Goal: Transaction & Acquisition: Purchase product/service

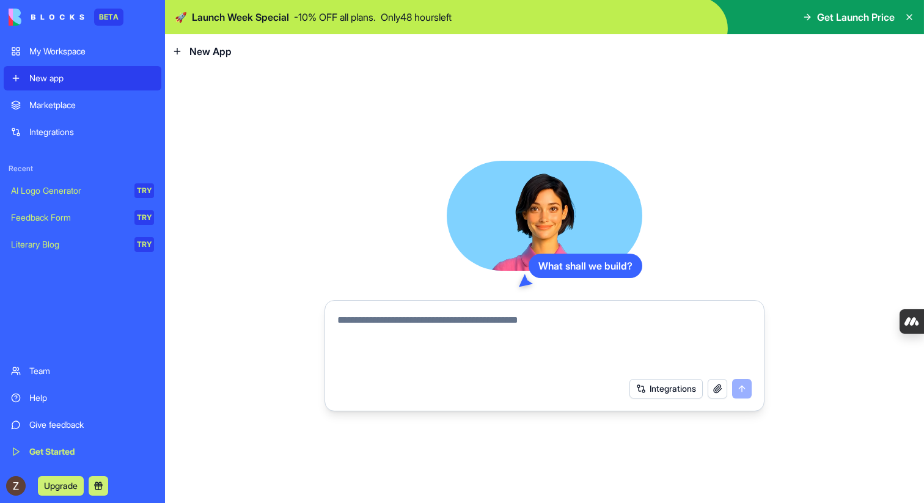
click at [843, 21] on span "Get Launch Price" at bounding box center [856, 17] width 78 height 15
click at [802, 15] on icon at bounding box center [807, 17] width 10 height 10
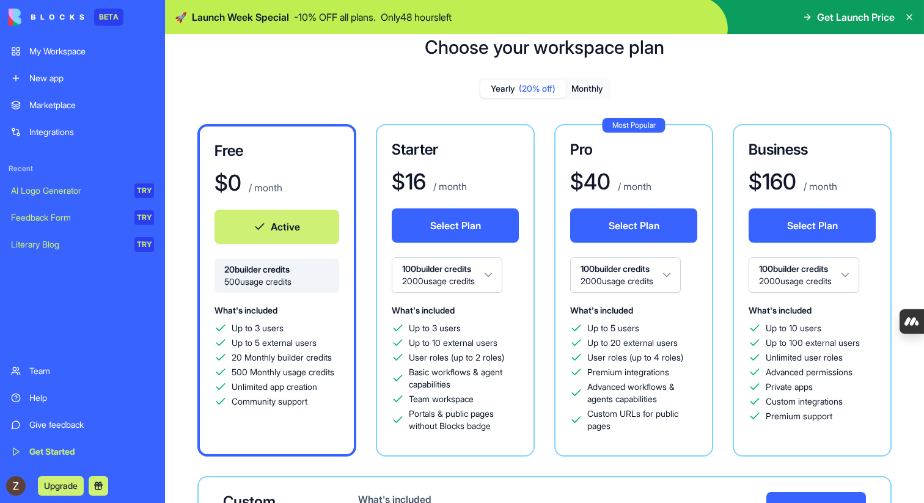
scroll to position [27, 0]
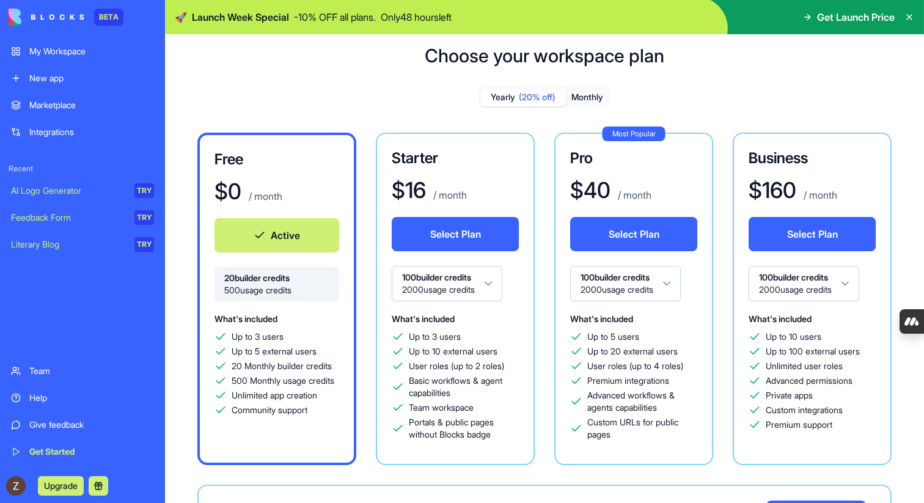
click at [527, 98] on span "(20% off)" at bounding box center [537, 97] width 37 height 12
click at [592, 100] on button "Monthly" at bounding box center [587, 98] width 43 height 18
click at [524, 100] on span "(20% off)" at bounding box center [537, 97] width 37 height 12
click at [497, 280] on html "BETA My Workspace New app Marketplace Integrations Recent AI Logo Generator TRY…" at bounding box center [462, 251] width 924 height 503
click at [508, 288] on html "BETA My Workspace New app Marketplace Integrations Recent AI Logo Generator TRY…" at bounding box center [462, 251] width 924 height 503
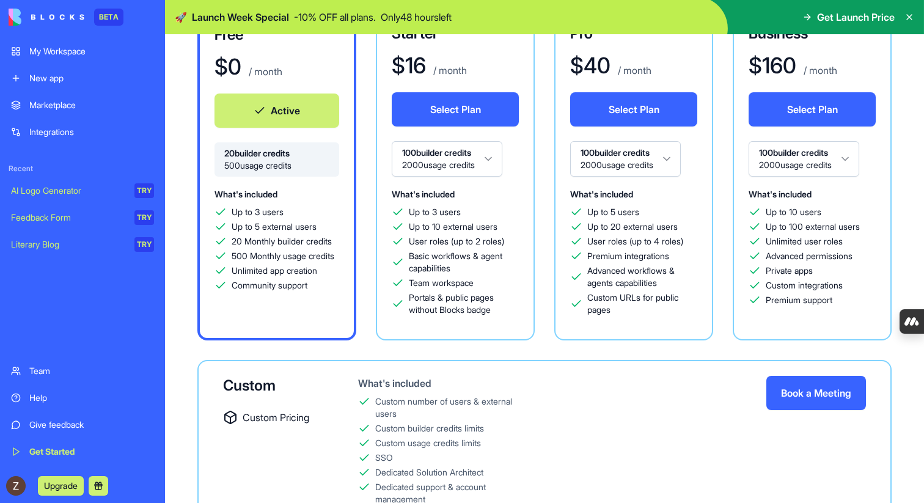
scroll to position [178, 0]
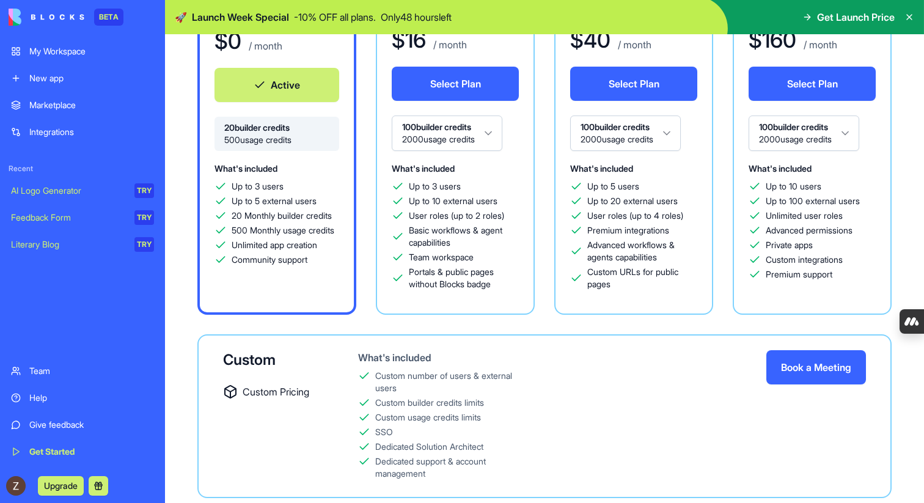
click at [66, 48] on div "My Workspace" at bounding box center [91, 51] width 125 height 12
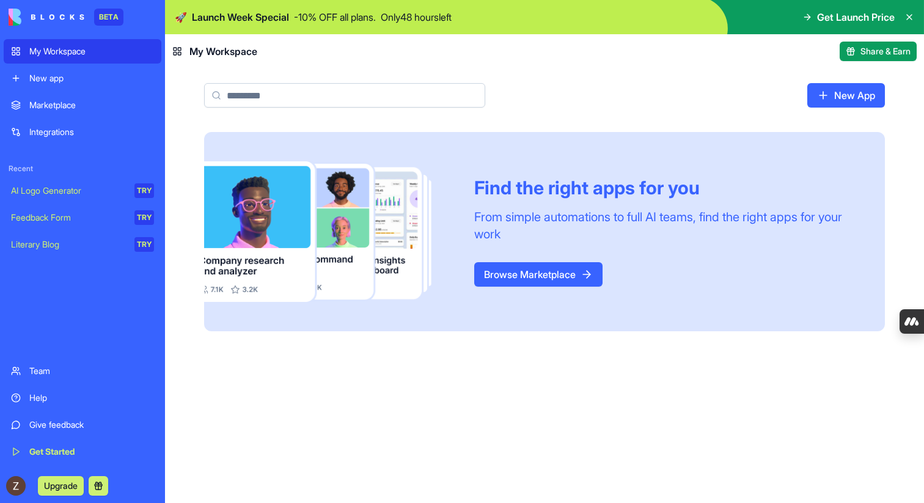
click at [910, 16] on icon at bounding box center [909, 17] width 10 height 10
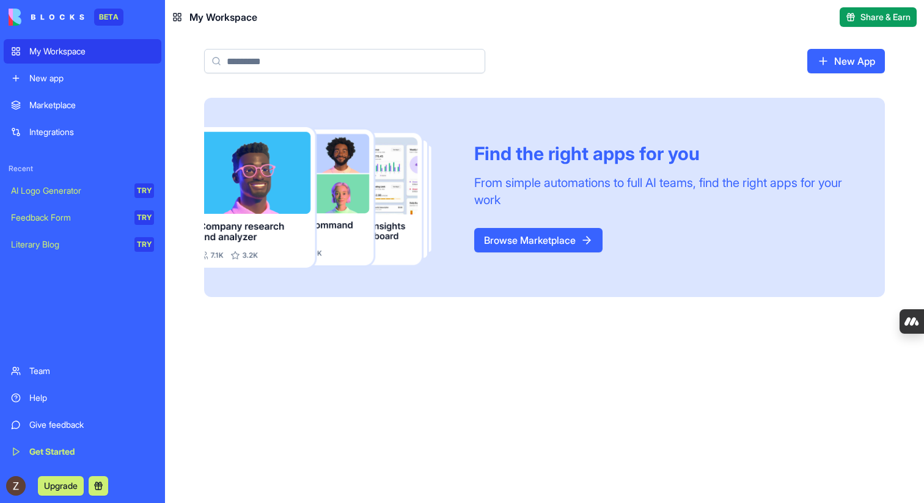
click at [873, 15] on span "Share & Earn" at bounding box center [885, 17] width 50 height 12
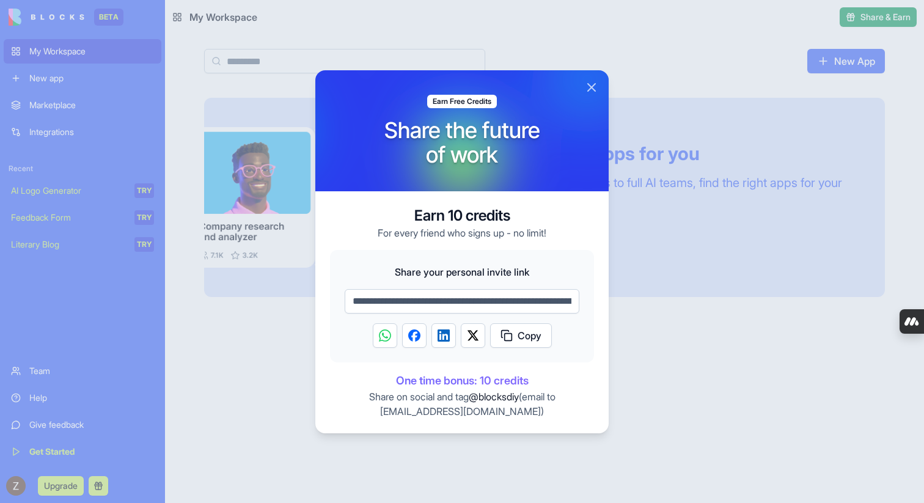
click at [595, 89] on button "Close" at bounding box center [591, 87] width 15 height 15
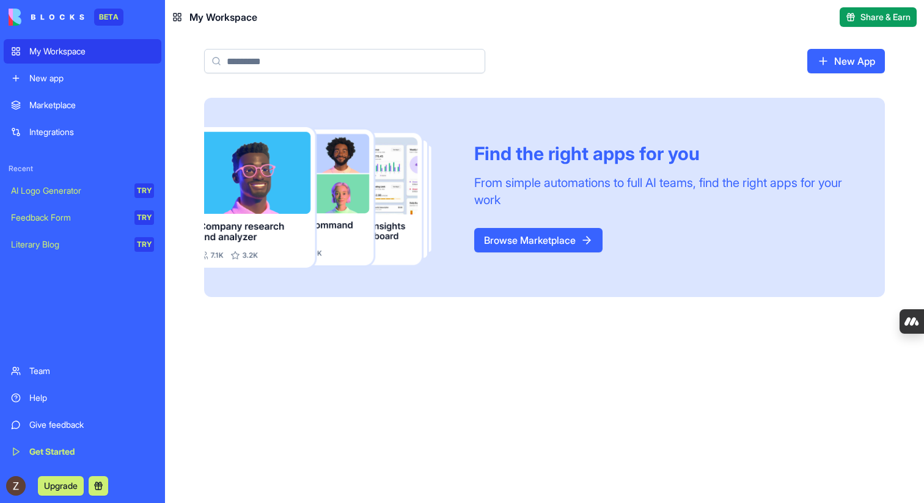
click at [60, 15] on img at bounding box center [47, 17] width 76 height 17
click at [14, 27] on div "BETA" at bounding box center [83, 17] width 158 height 34
click at [519, 238] on link "Browse Marketplace" at bounding box center [538, 240] width 128 height 24
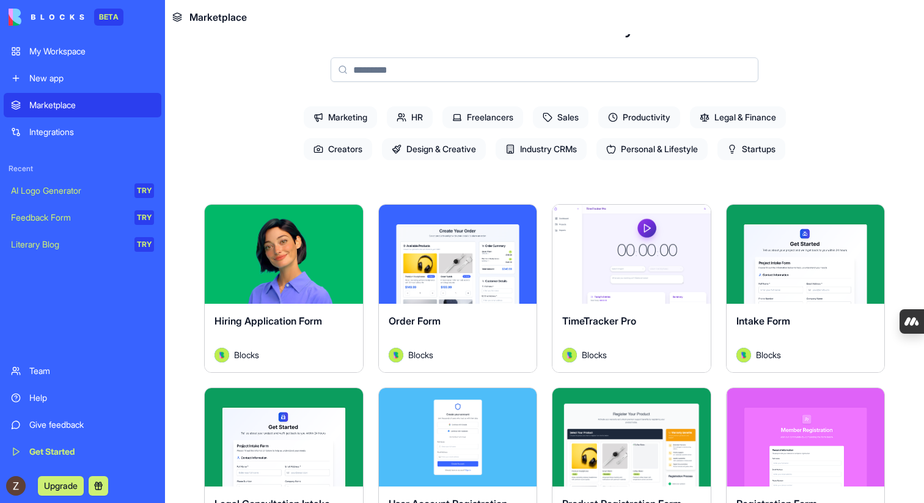
scroll to position [86, 0]
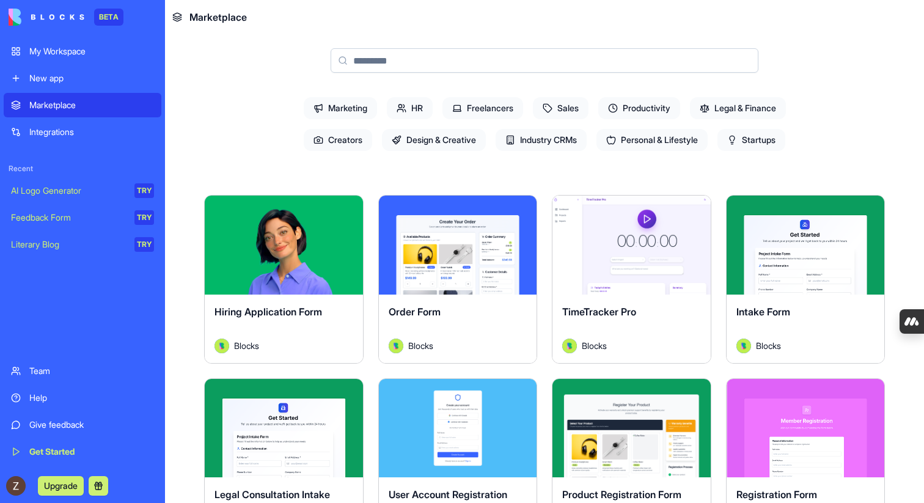
click at [772, 141] on span "Startups" at bounding box center [751, 140] width 68 height 22
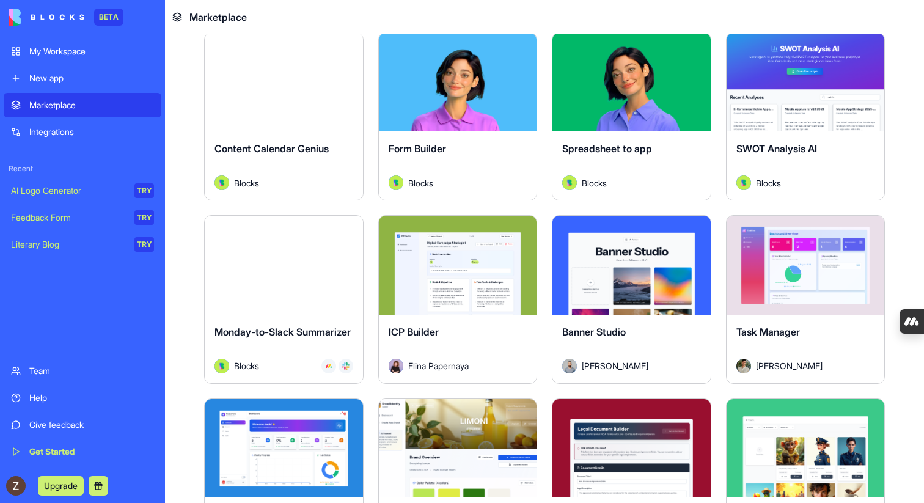
scroll to position [434, 0]
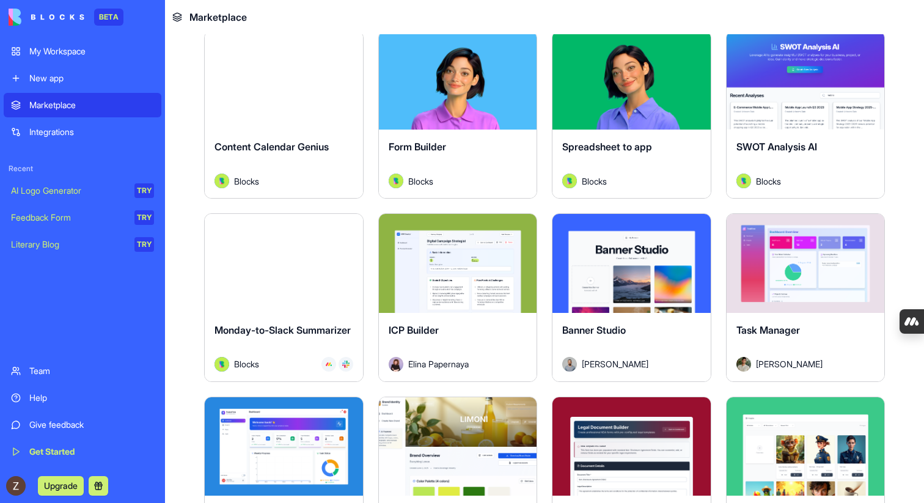
click at [282, 74] on button "Explore" at bounding box center [284, 80] width 92 height 24
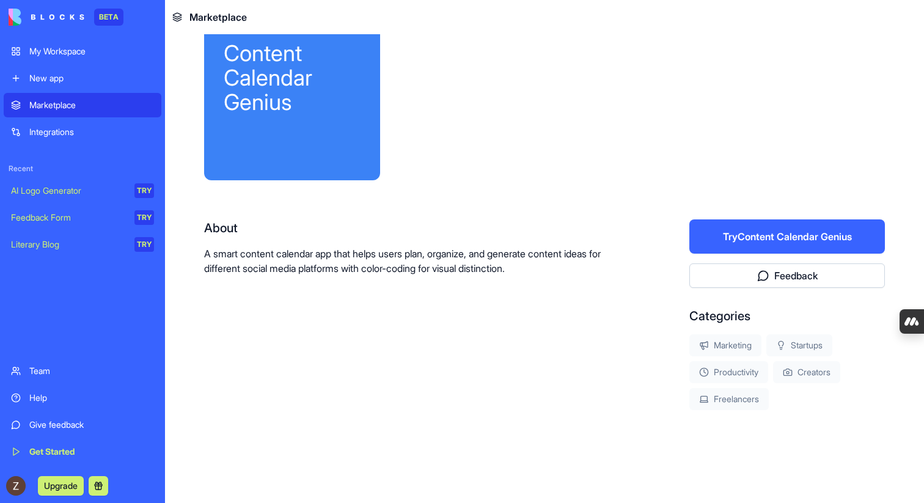
scroll to position [64, 0]
click at [779, 241] on button "Try Content Calendar Genius" at bounding box center [787, 236] width 196 height 34
